Goal: Navigation & Orientation: Find specific page/section

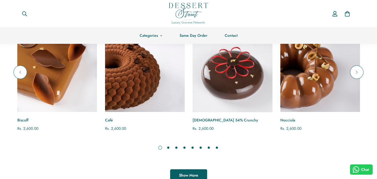
scroll to position [380, 0]
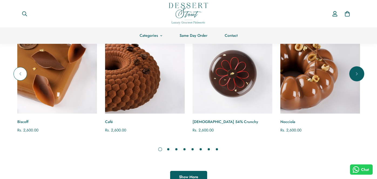
click at [358, 72] on icon "Next" at bounding box center [356, 73] width 5 height 5
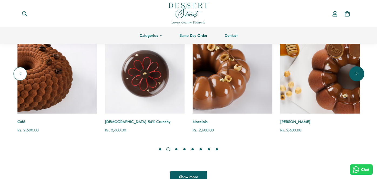
click at [358, 72] on icon "Next" at bounding box center [356, 73] width 5 height 5
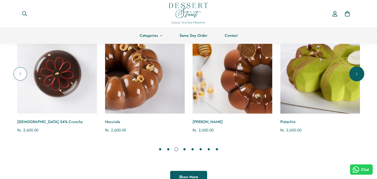
click at [358, 72] on icon "Next" at bounding box center [356, 73] width 5 height 5
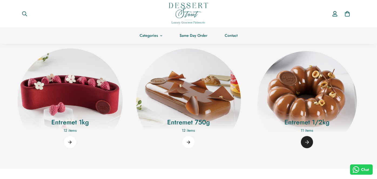
scroll to position [584, 0]
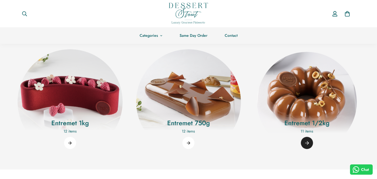
click at [308, 109] on img "Entremet 1/2kg" at bounding box center [307, 101] width 115 height 115
